Goal: Find specific page/section: Find specific page/section

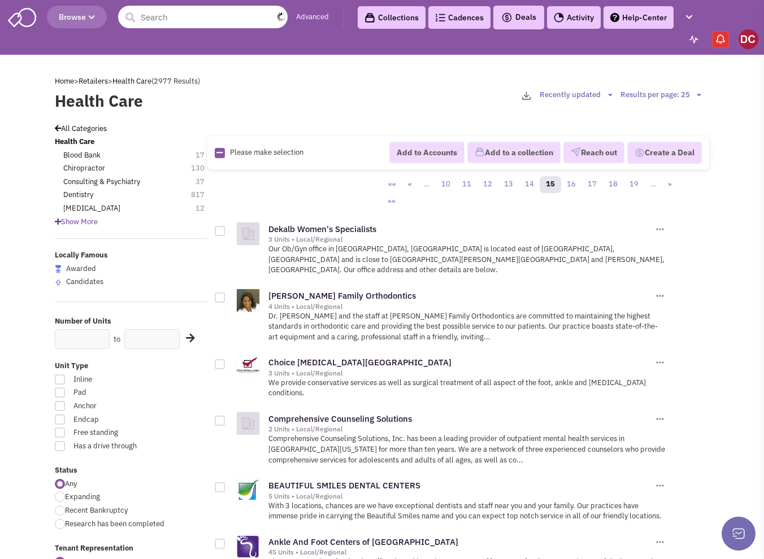
drag, startPoint x: 184, startPoint y: 10, endPoint x: 170, endPoint y: 17, distance: 16.4
click at [170, 17] on input "text" at bounding box center [203, 17] width 170 height 23
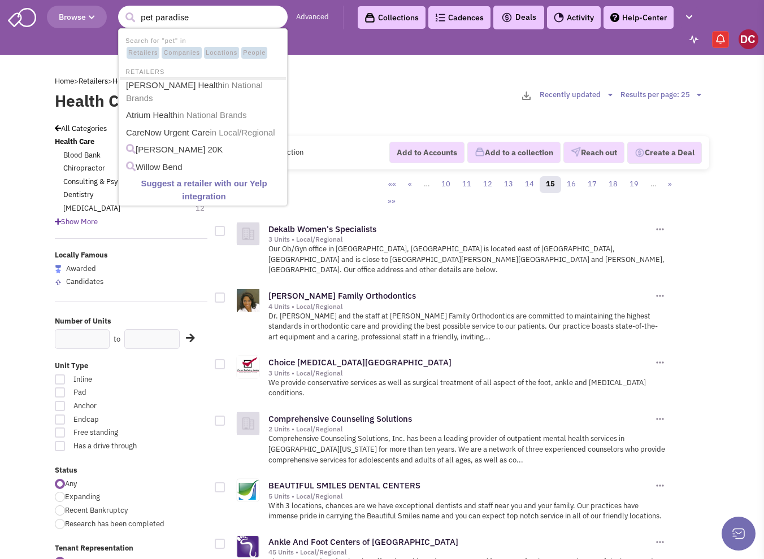
type input "pet paradise"
click at [122, 9] on button "submit" at bounding box center [130, 17] width 17 height 17
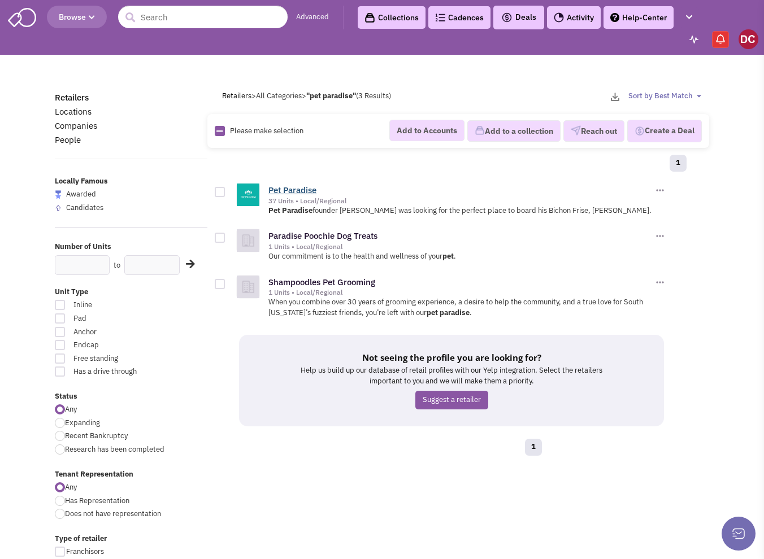
click at [282, 187] on link "Pet Paradise" at bounding box center [292, 190] width 48 height 11
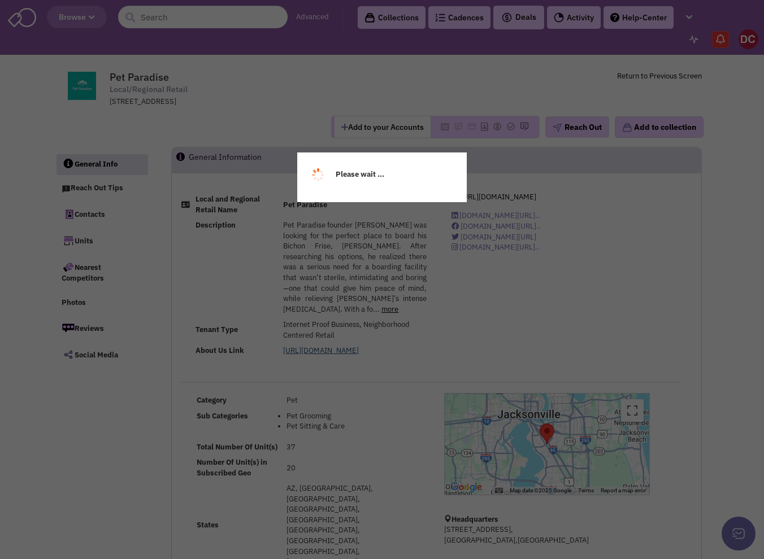
select select
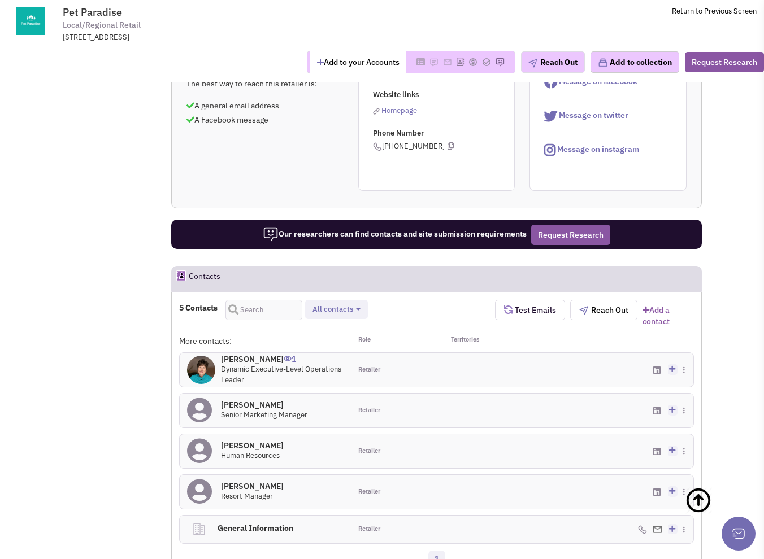
scroll to position [622, 0]
